Goal: Information Seeking & Learning: Learn about a topic

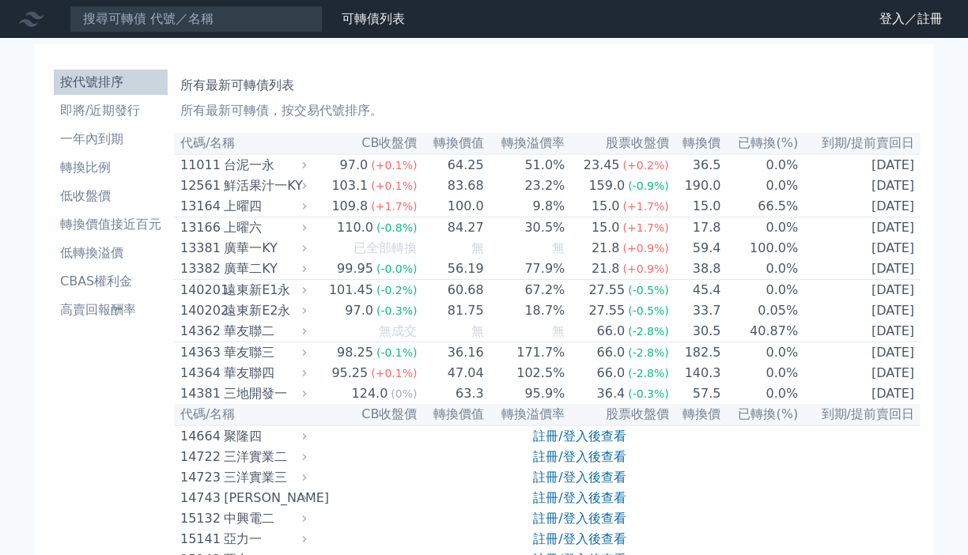
click at [0, 0] on icon at bounding box center [0, 0] width 0 height 0
click at [0, 0] on link "登入／註冊" at bounding box center [0, 0] width 0 height 0
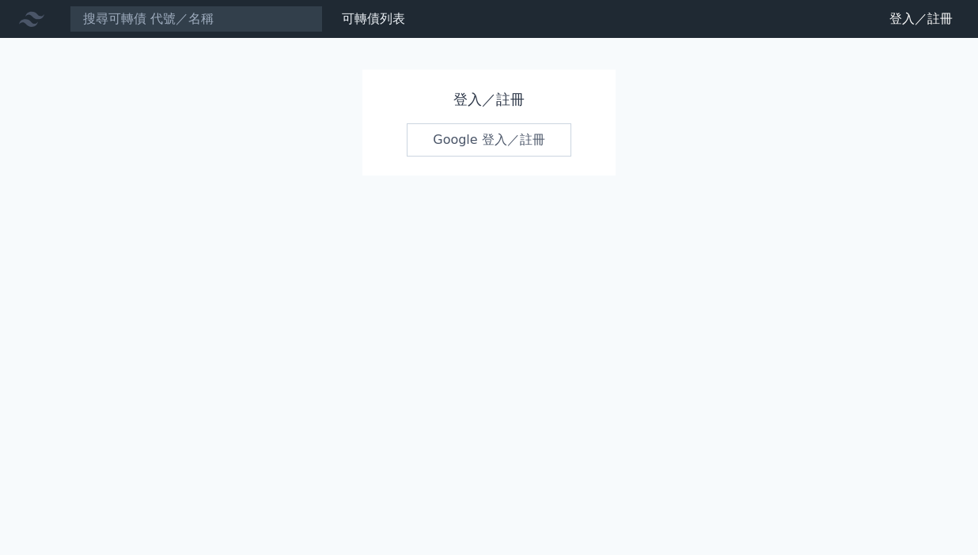
click at [473, 147] on link "Google 登入／註冊" at bounding box center [489, 139] width 165 height 33
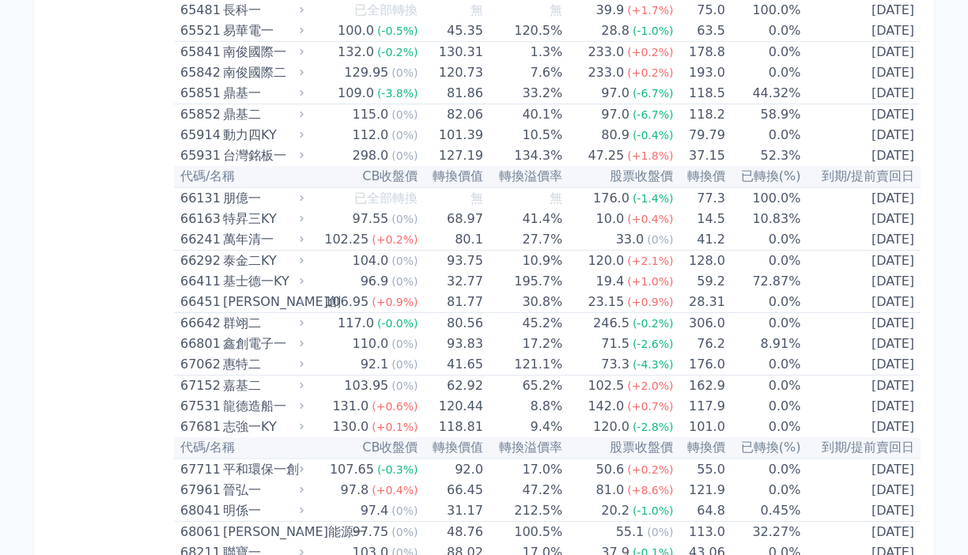
scroll to position [6886, 0]
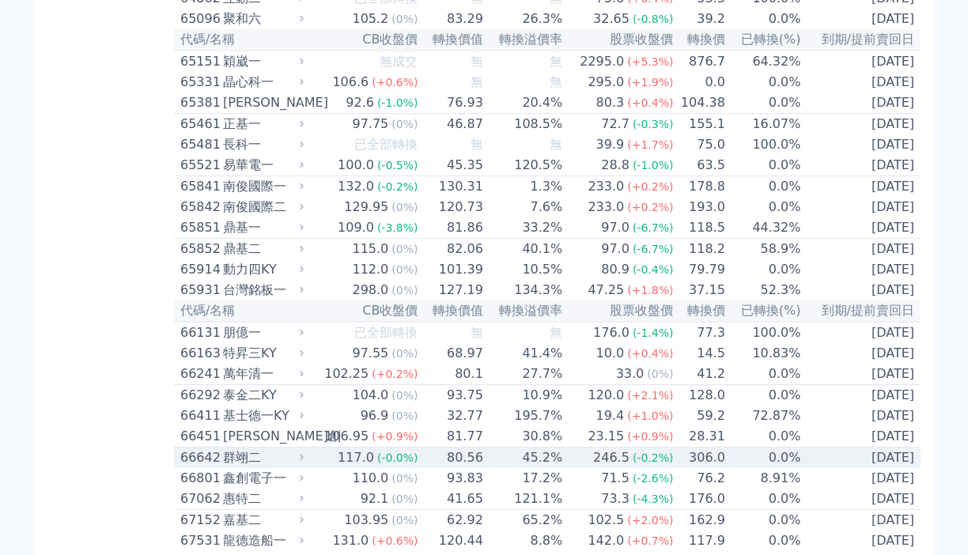
click at [590, 448] on div "246.5" at bounding box center [611, 457] width 43 height 19
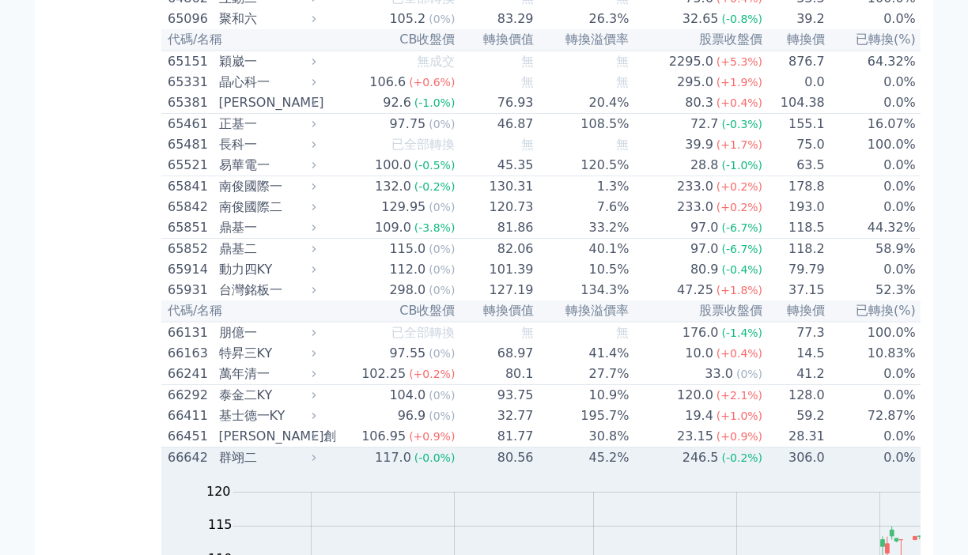
click at [219, 448] on div "群翊二" at bounding box center [266, 457] width 94 height 19
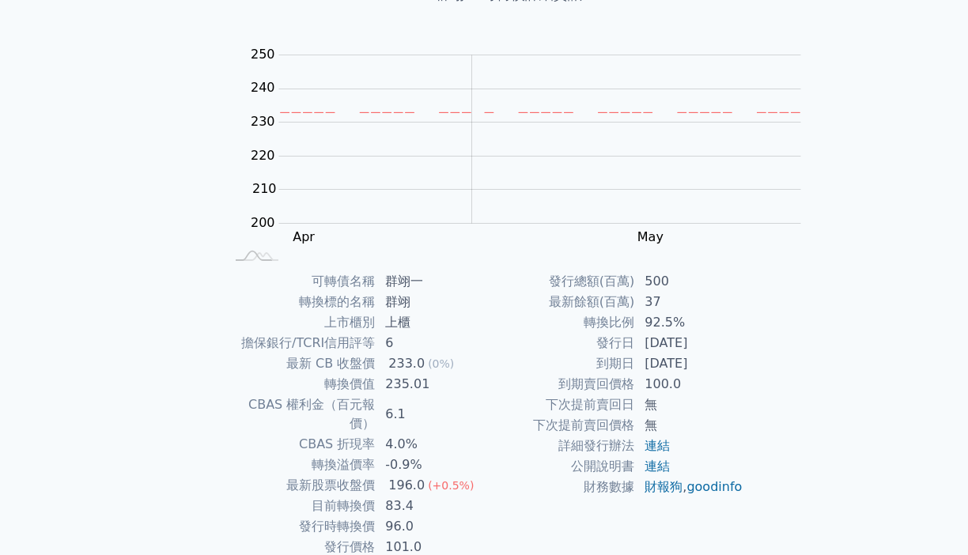
scroll to position [134, 0]
